Goal: Task Accomplishment & Management: Manage account settings

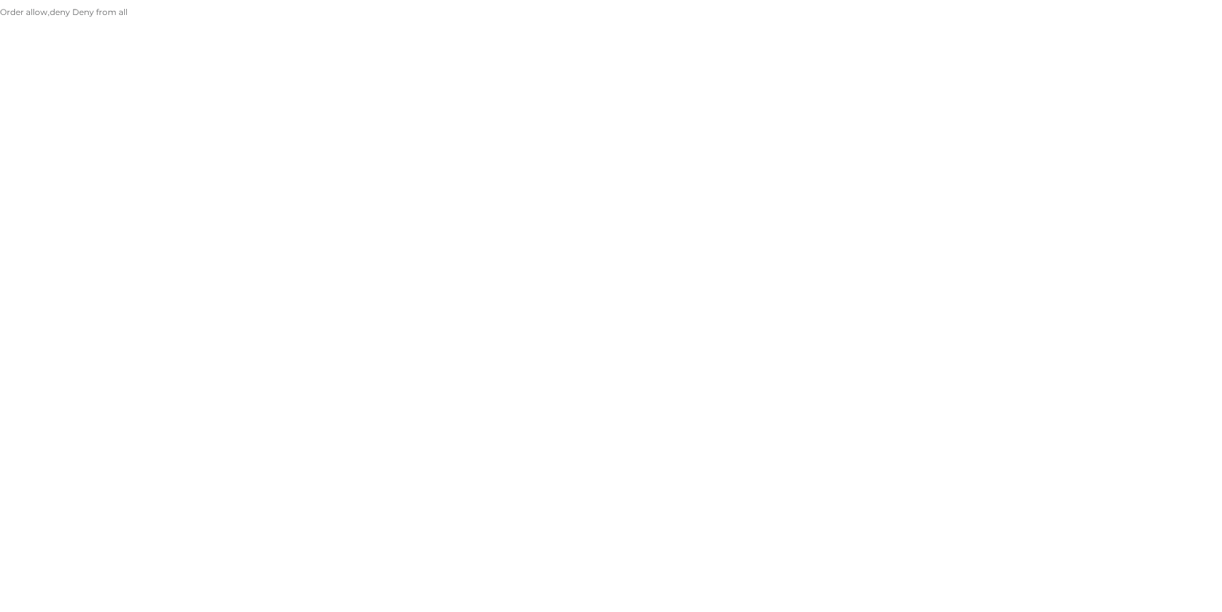
type input "bpolingt"
